Goal: Find specific page/section: Find specific page/section

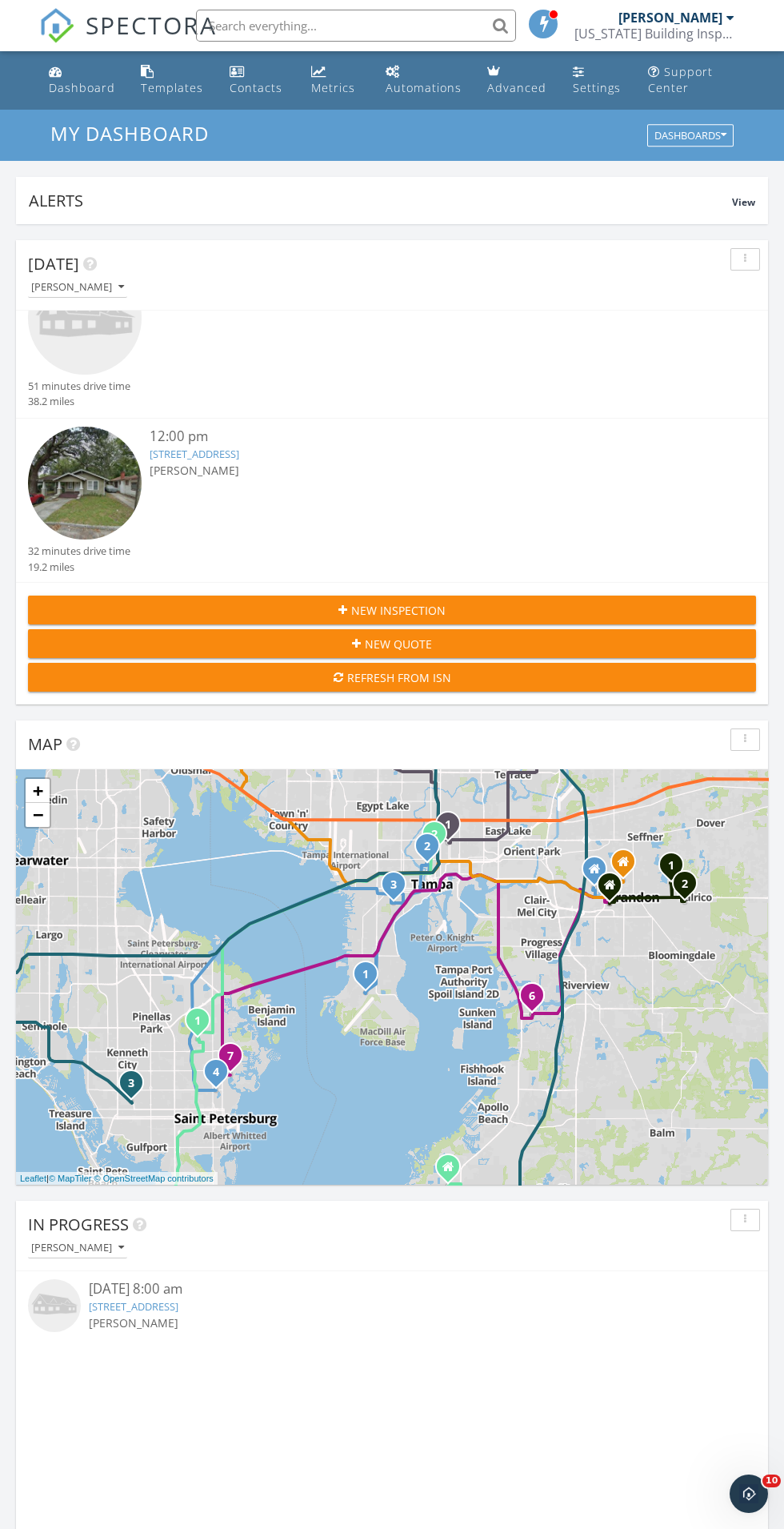
click at [320, 32] on input "text" at bounding box center [355, 25] width 320 height 32
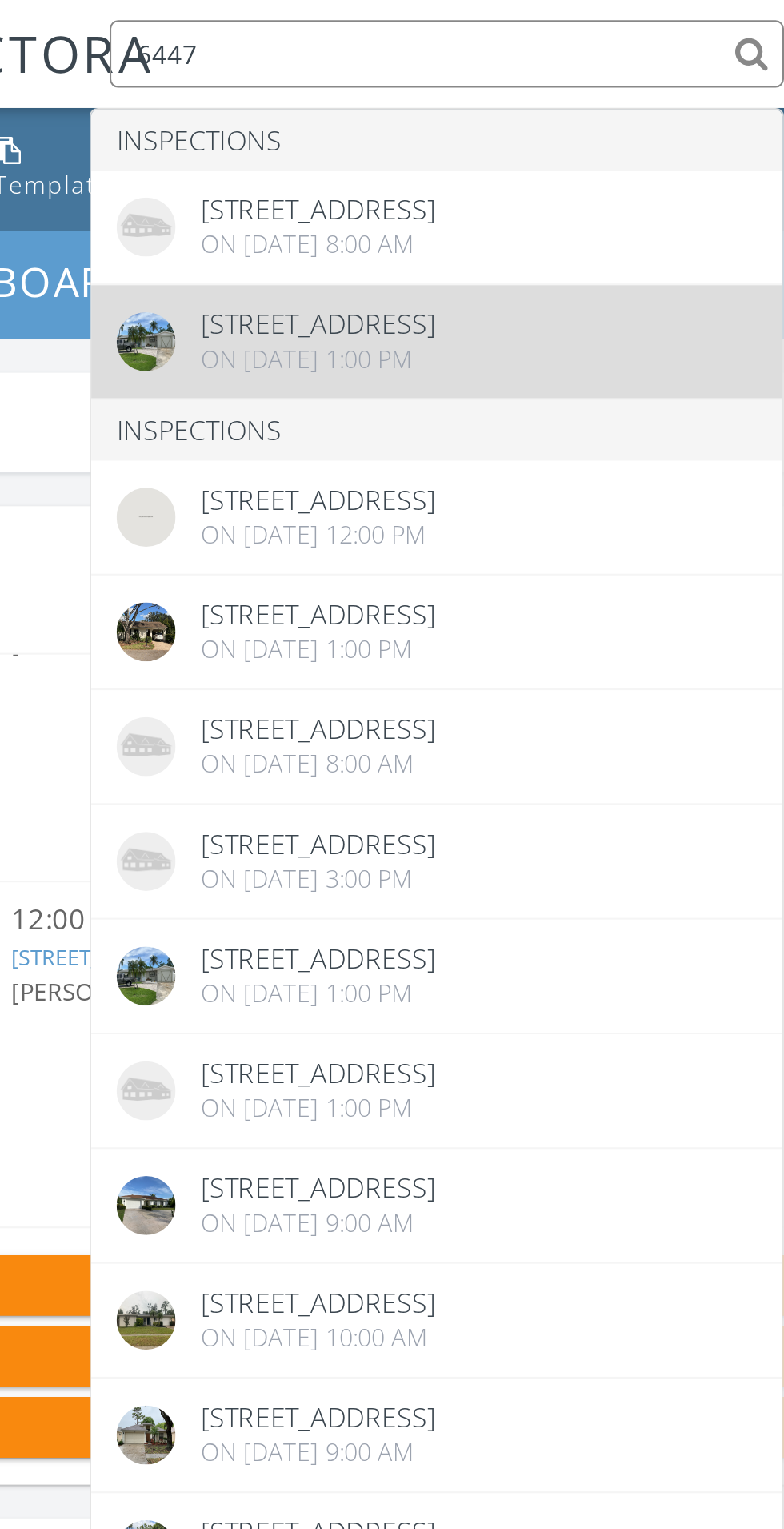
type input "6447"
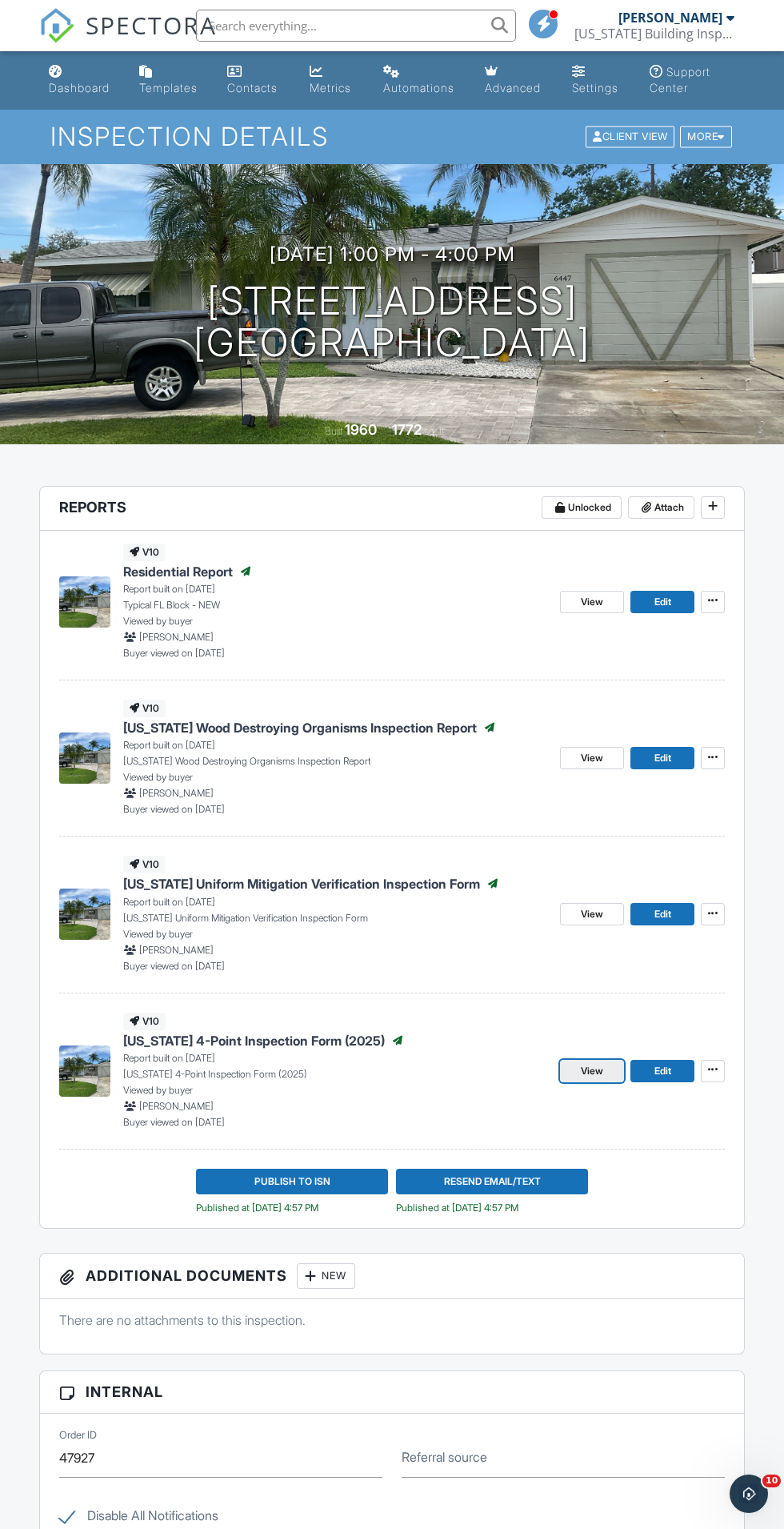
click at [586, 1076] on span "View" at bounding box center [593, 1071] width 22 height 16
